Goal: Find specific page/section: Find specific page/section

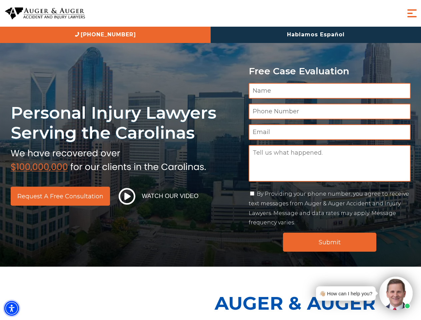
click at [12, 308] on img "Accessibility Menu" at bounding box center [11, 308] width 15 height 15
